Goal: Task Accomplishment & Management: Manage account settings

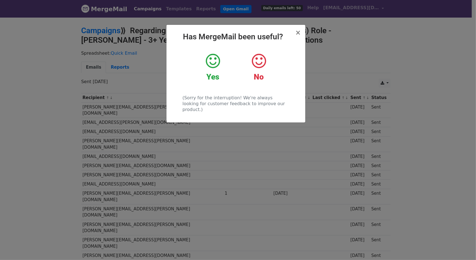
click at [204, 57] on div "Yes" at bounding box center [213, 67] width 38 height 29
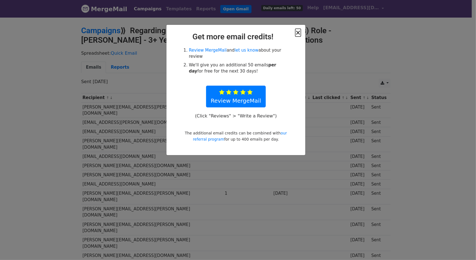
click at [301, 35] on span "×" at bounding box center [298, 33] width 6 height 8
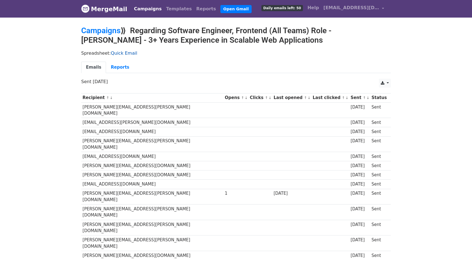
click at [117, 50] on link "Quick Email" at bounding box center [124, 52] width 26 height 5
click at [101, 25] on body "MergeMail Campaigns Templates Reports Open Gmail Daily emails left: 50 Help ybh…" at bounding box center [236, 168] width 472 height 336
click at [104, 26] on link "Campaigns" at bounding box center [100, 30] width 39 height 9
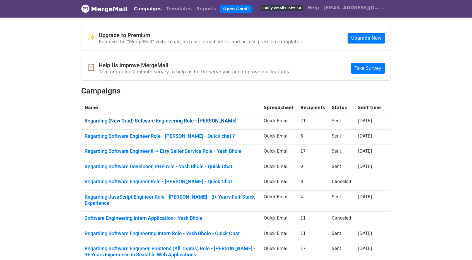
click at [210, 121] on link "Regarding (New Grad) Software Engineering Role - [PERSON_NAME]" at bounding box center [170, 121] width 173 height 6
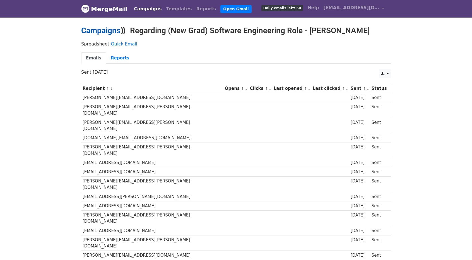
click at [113, 29] on link "Campaigns" at bounding box center [100, 30] width 39 height 9
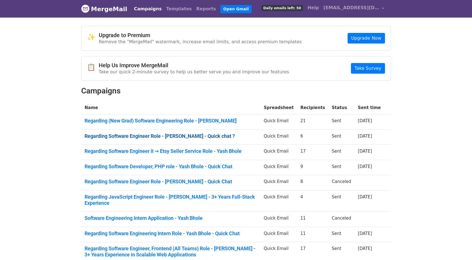
click at [194, 134] on link "Regarding Software Engineer Role - [PERSON_NAME] - Quick chat ?" at bounding box center [170, 136] width 173 height 6
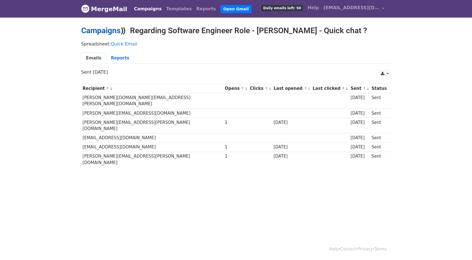
click at [94, 32] on link "Campaigns" at bounding box center [100, 30] width 39 height 9
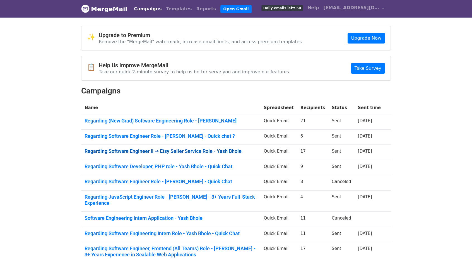
click at [168, 148] on link "Regarding Software Engineer II → Etsy Seller Service Role - Yash Bhole" at bounding box center [170, 151] width 173 height 6
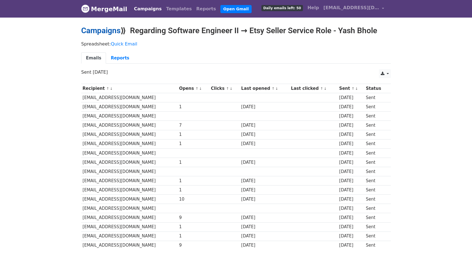
drag, startPoint x: 89, startPoint y: 36, endPoint x: 93, endPoint y: 33, distance: 4.8
click at [89, 36] on div "Campaigns ⟫ Regarding Software Engineer II → Etsy Seller Service Role - Yash Bh…" at bounding box center [236, 32] width 318 height 12
click at [95, 30] on link "Campaigns" at bounding box center [100, 30] width 39 height 9
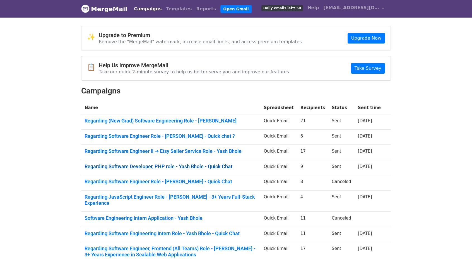
click at [180, 165] on link "Regarding Software Developer, PHP role - Yash Bhole - Quick Chat" at bounding box center [170, 166] width 173 height 6
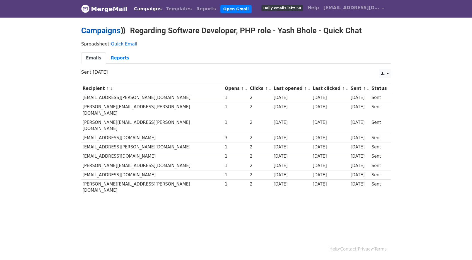
click at [101, 33] on link "Campaigns" at bounding box center [100, 30] width 39 height 9
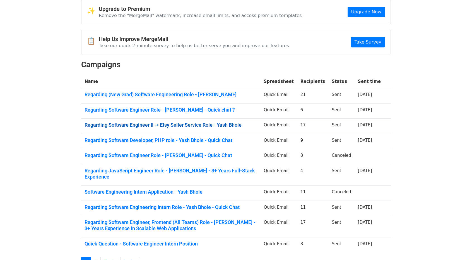
scroll to position [28, 0]
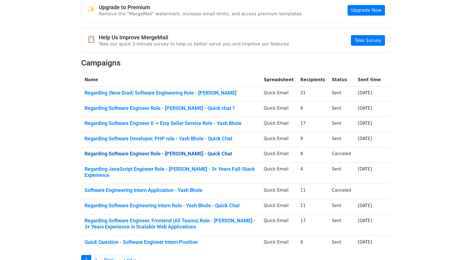
click at [191, 153] on link "Regarding Software Engineer Role - [PERSON_NAME] - Quick Chat" at bounding box center [170, 154] width 173 height 6
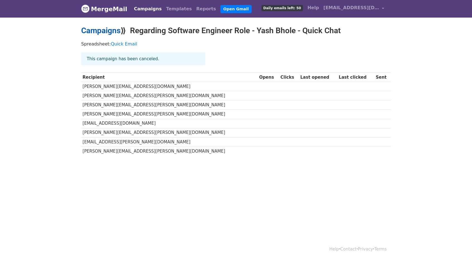
click at [89, 30] on link "Campaigns" at bounding box center [100, 30] width 39 height 9
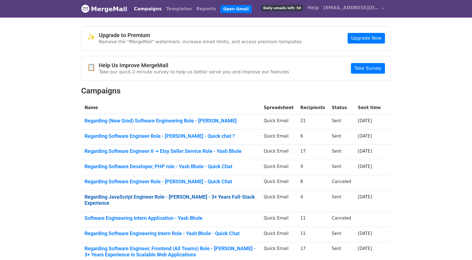
click at [192, 194] on link "Regarding JavaScript Engineer Role - [PERSON_NAME] - 3+ Years Full-Stack Experi…" at bounding box center [170, 200] width 173 height 12
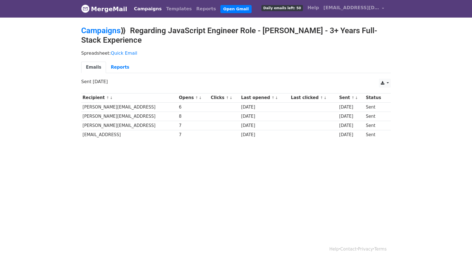
click at [97, 25] on body "MergeMail Campaigns Templates Reports Open Gmail Daily emails left: 50 Help ybh…" at bounding box center [236, 83] width 472 height 166
click at [104, 31] on link "Campaigns" at bounding box center [100, 30] width 39 height 9
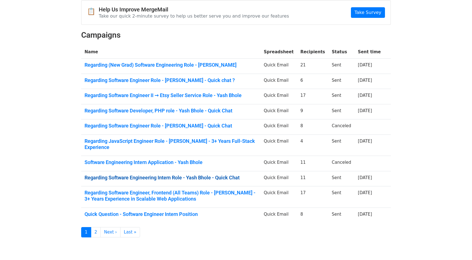
click at [192, 175] on link "Regarding Software Engineering Intern Role - Yash Bhole - Quick Chat" at bounding box center [170, 178] width 173 height 6
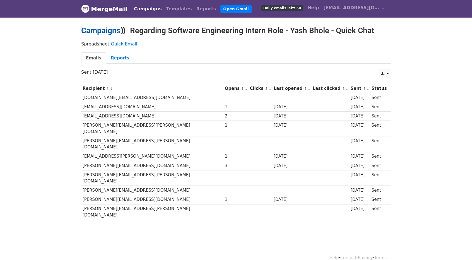
click at [105, 31] on link "Campaigns" at bounding box center [100, 30] width 39 height 9
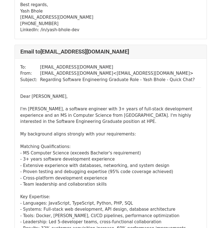
scroll to position [251, 0]
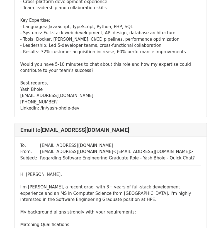
scroll to position [1199, 0]
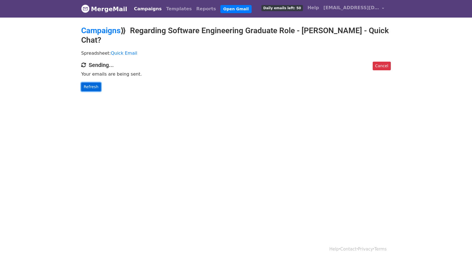
click at [90, 88] on link "Refresh" at bounding box center [91, 87] width 20 height 9
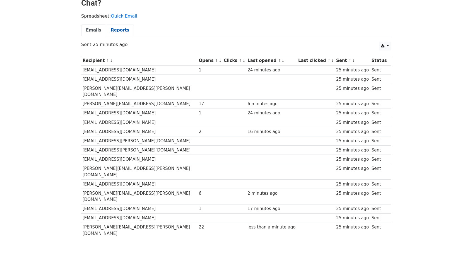
click at [115, 33] on link "Reports" at bounding box center [120, 30] width 28 height 11
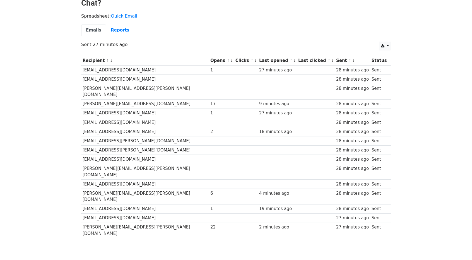
click at [83, 188] on td "[PERSON_NAME][EMAIL_ADDRESS][PERSON_NAME][DOMAIN_NAME]" at bounding box center [145, 196] width 128 height 16
click at [84, 188] on td "[PERSON_NAME][EMAIL_ADDRESS][PERSON_NAME][DOMAIN_NAME]" at bounding box center [145, 196] width 128 height 16
click at [234, 155] on td at bounding box center [246, 159] width 24 height 9
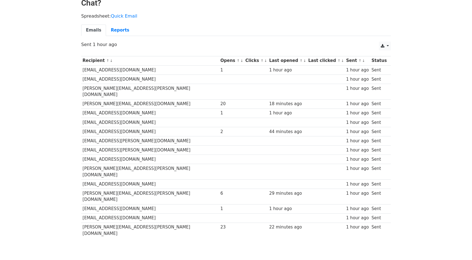
click at [307, 76] on td at bounding box center [326, 78] width 38 height 9
click at [107, 26] on link "Reports" at bounding box center [120, 30] width 28 height 11
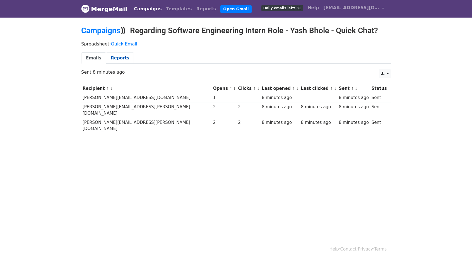
click at [117, 54] on link "Reports" at bounding box center [120, 57] width 28 height 11
click at [112, 60] on link "Reports" at bounding box center [120, 57] width 28 height 11
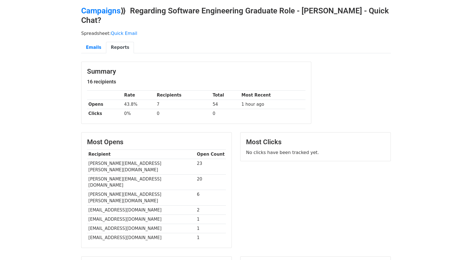
scroll to position [19, 0]
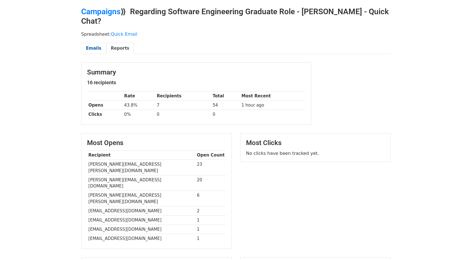
click at [91, 43] on link "Emails" at bounding box center [93, 48] width 25 height 11
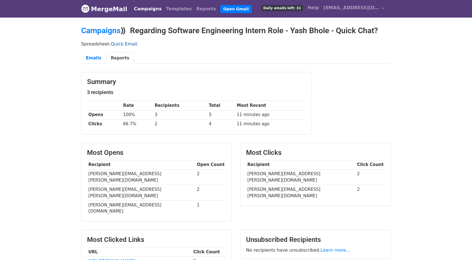
click at [111, 46] on link "Quick Email" at bounding box center [124, 43] width 26 height 5
click at [98, 57] on link "Emails" at bounding box center [93, 57] width 25 height 11
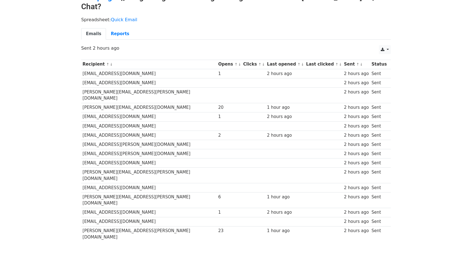
scroll to position [37, 0]
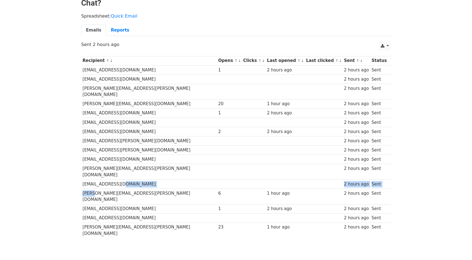
drag, startPoint x: 90, startPoint y: 179, endPoint x: 166, endPoint y: 169, distance: 76.1
click at [163, 169] on tbody "Recipient ↑ ↓ Opens ↑ ↓ Clicks ↑ ↓ Last opened ↑ ↓ Last clicked ↑ ↓ Sent ↑ ↓ St…" at bounding box center [235, 147] width 309 height 182
click at [267, 190] on div "1 hour ago" at bounding box center [285, 193] width 36 height 6
